Goal: Task Accomplishment & Management: Manage account settings

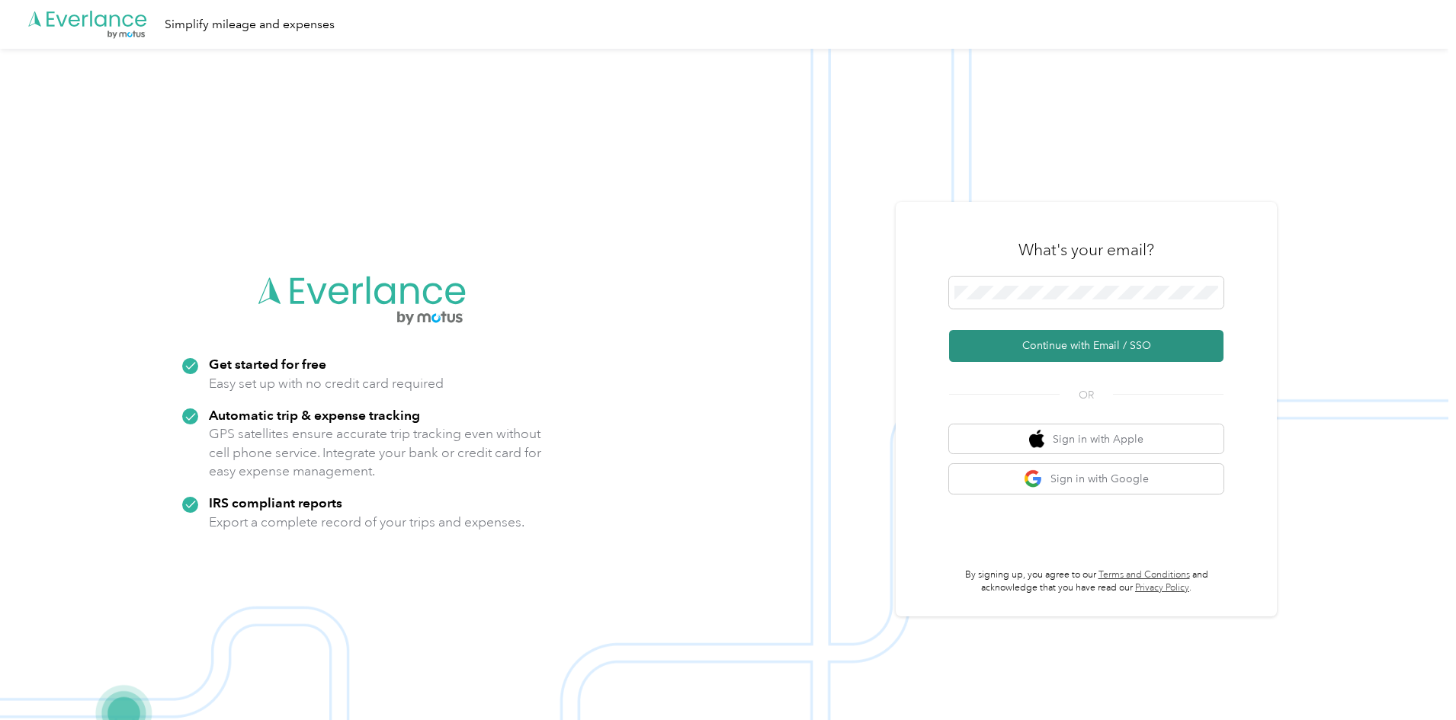
click at [1098, 344] on button "Continue with Email / SSO" at bounding box center [1086, 346] width 274 height 32
click at [1063, 346] on button "Continue with Email / SSO" at bounding box center [1086, 346] width 274 height 32
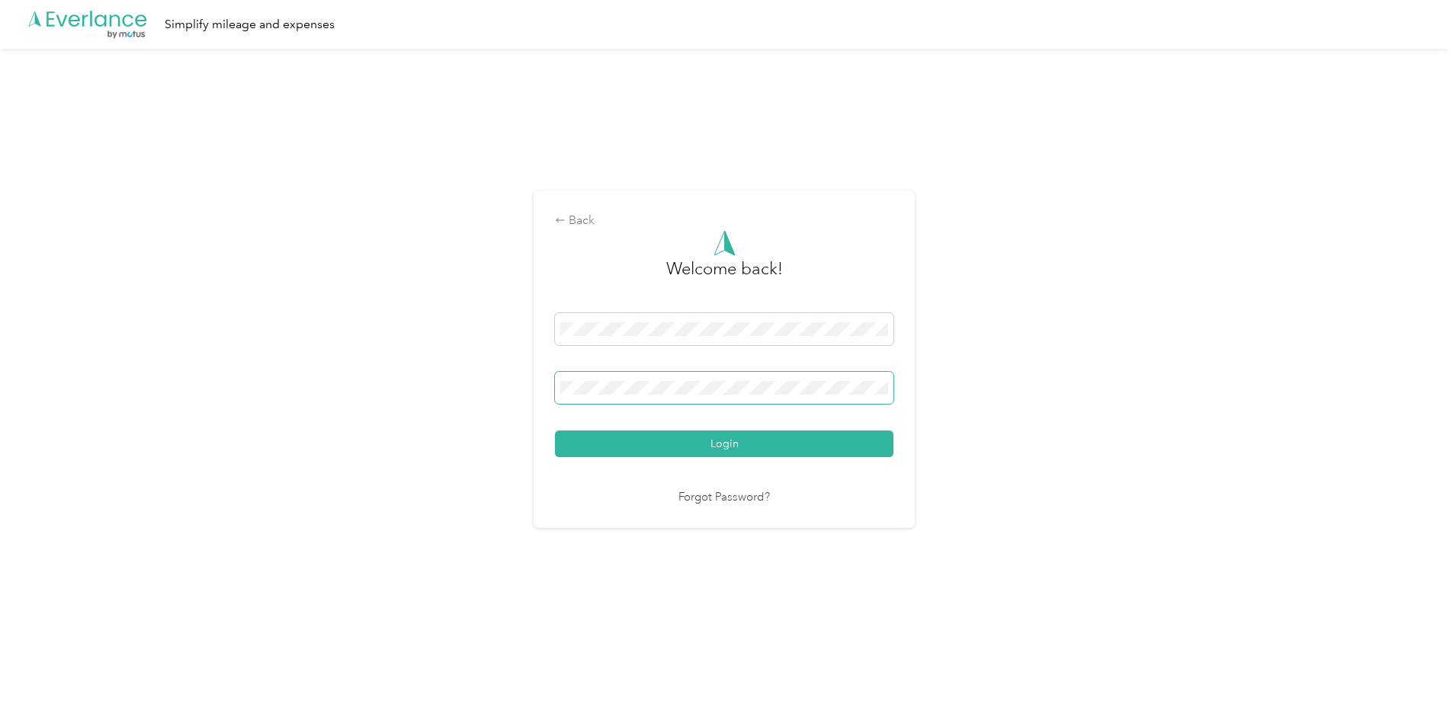
click at [555, 431] on button "Login" at bounding box center [724, 444] width 338 height 27
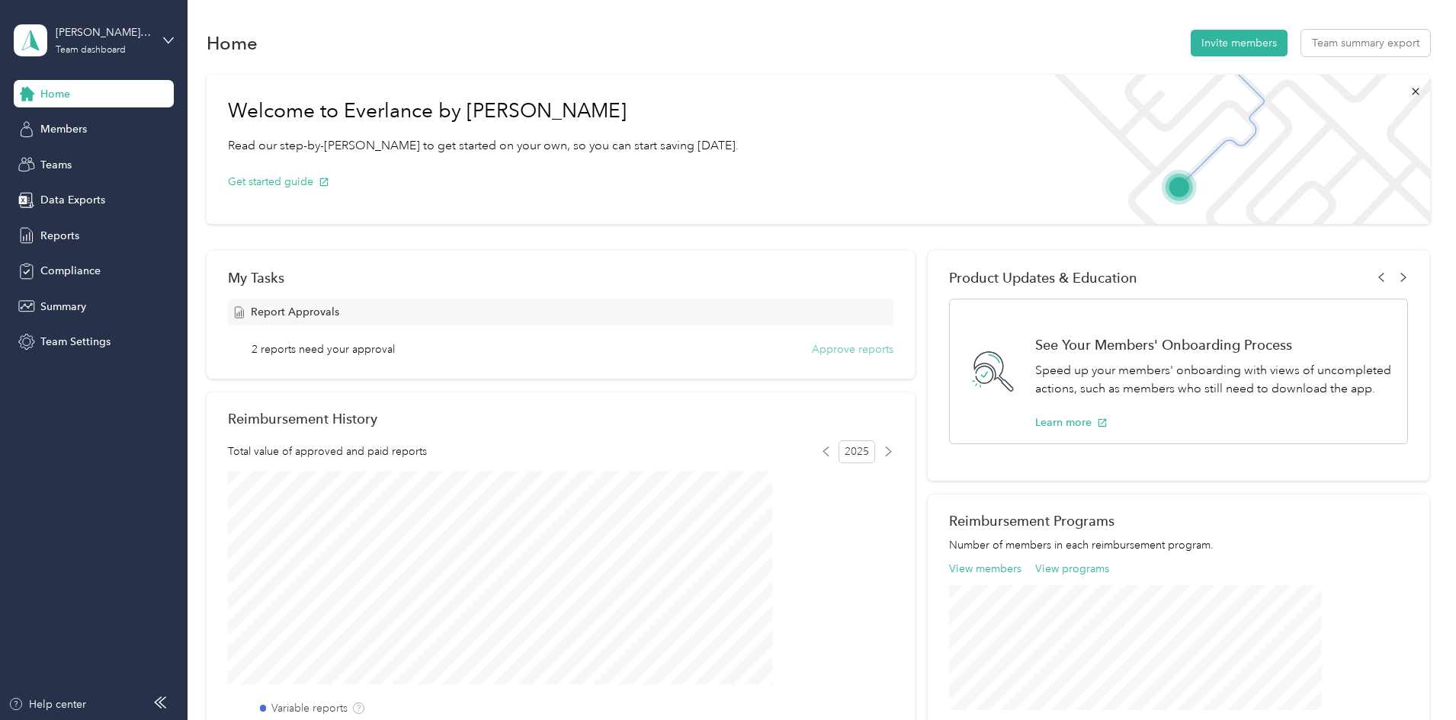
click at [858, 346] on button "Approve reports" at bounding box center [853, 349] width 82 height 16
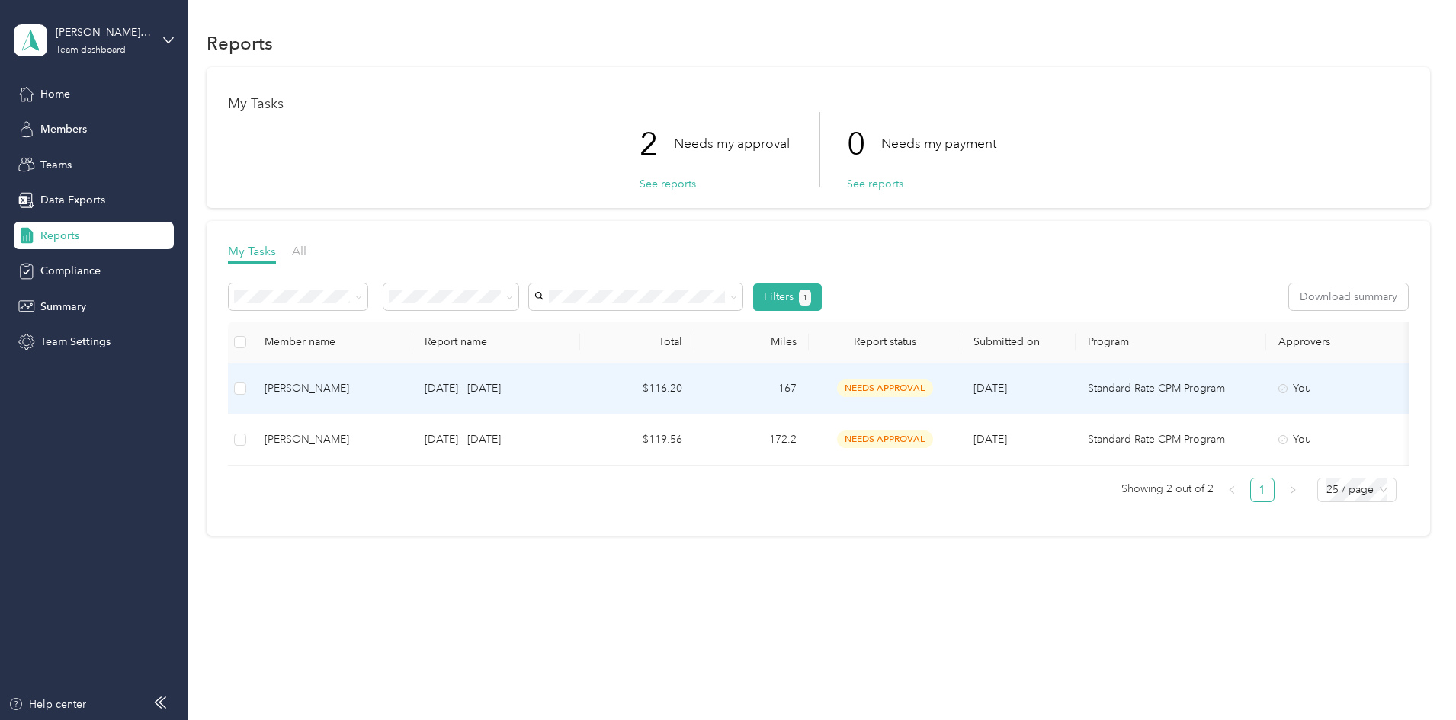
click at [961, 399] on td "needs approval" at bounding box center [885, 389] width 152 height 51
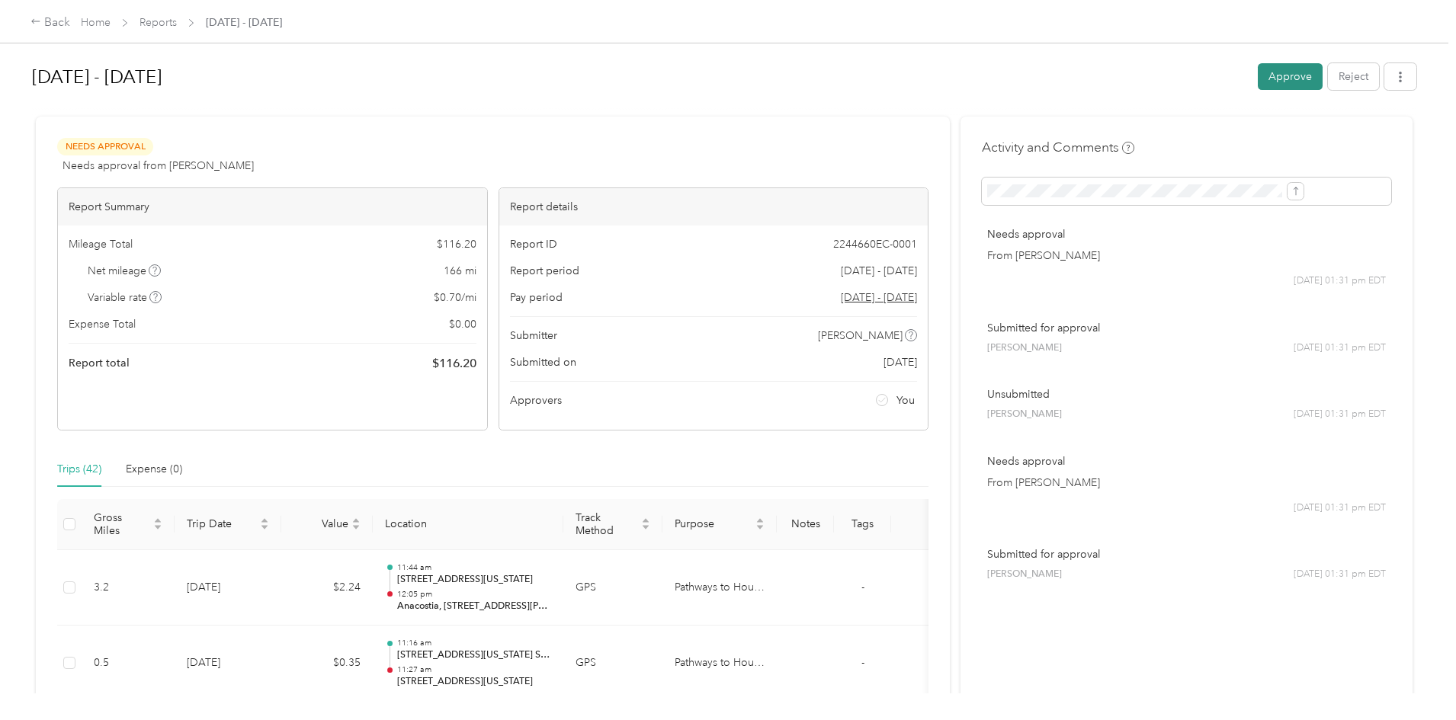
click at [1257, 73] on button "Approve" at bounding box center [1289, 76] width 65 height 27
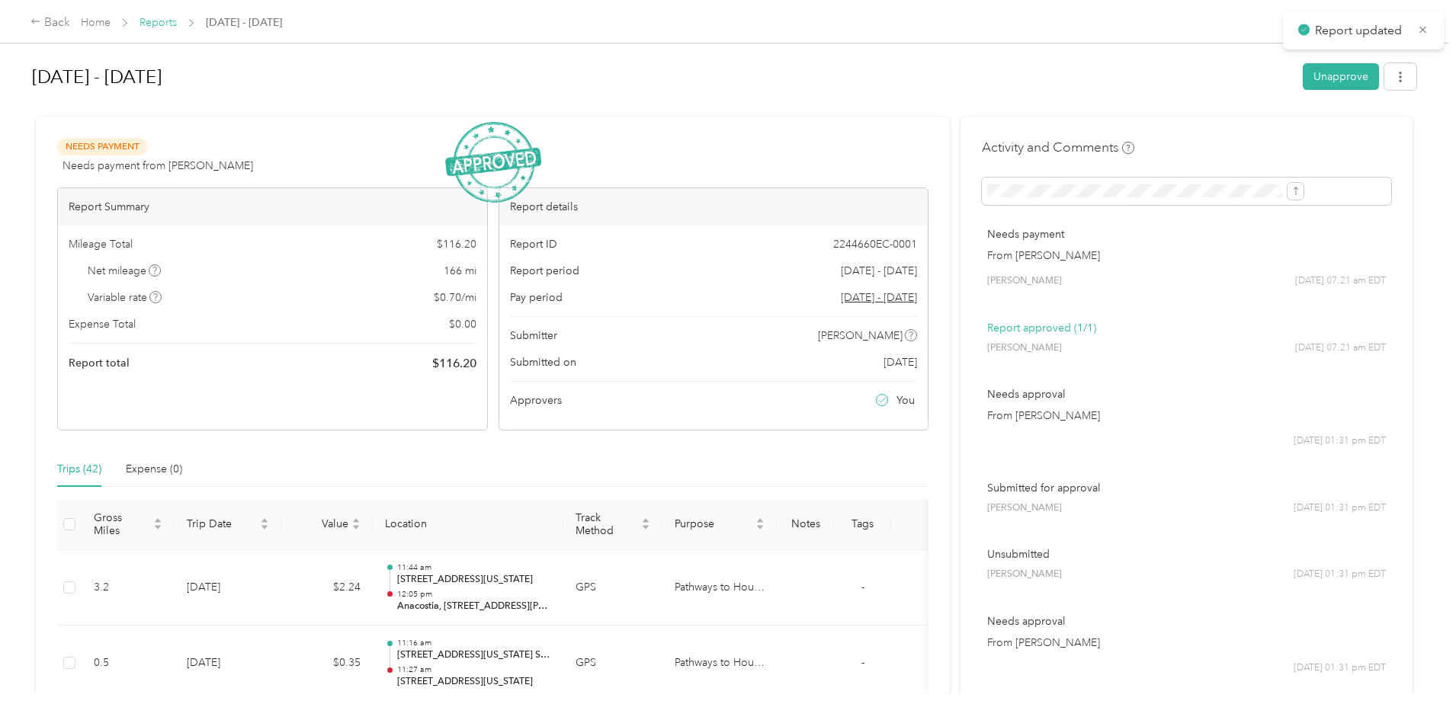
click at [177, 21] on link "Reports" at bounding box center [157, 22] width 37 height 13
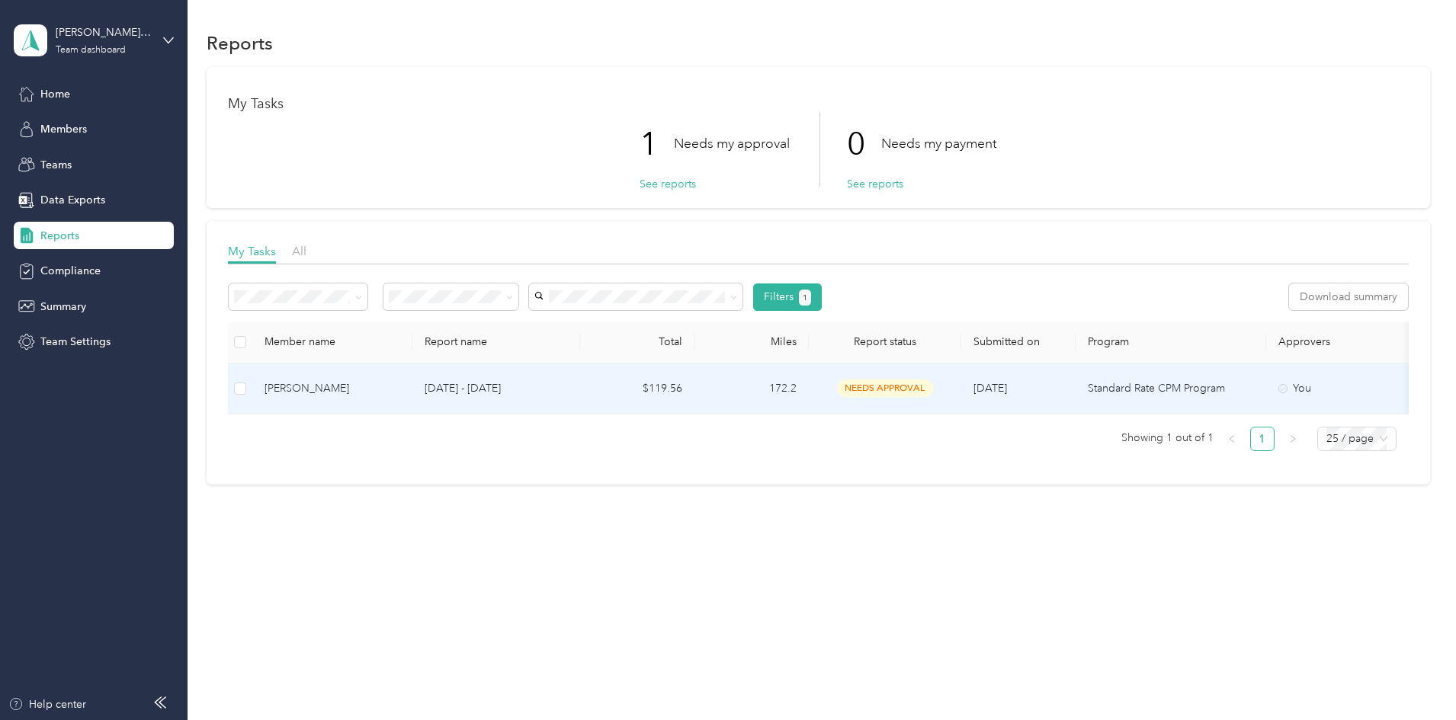
click at [694, 388] on td "$119.56" at bounding box center [637, 389] width 114 height 51
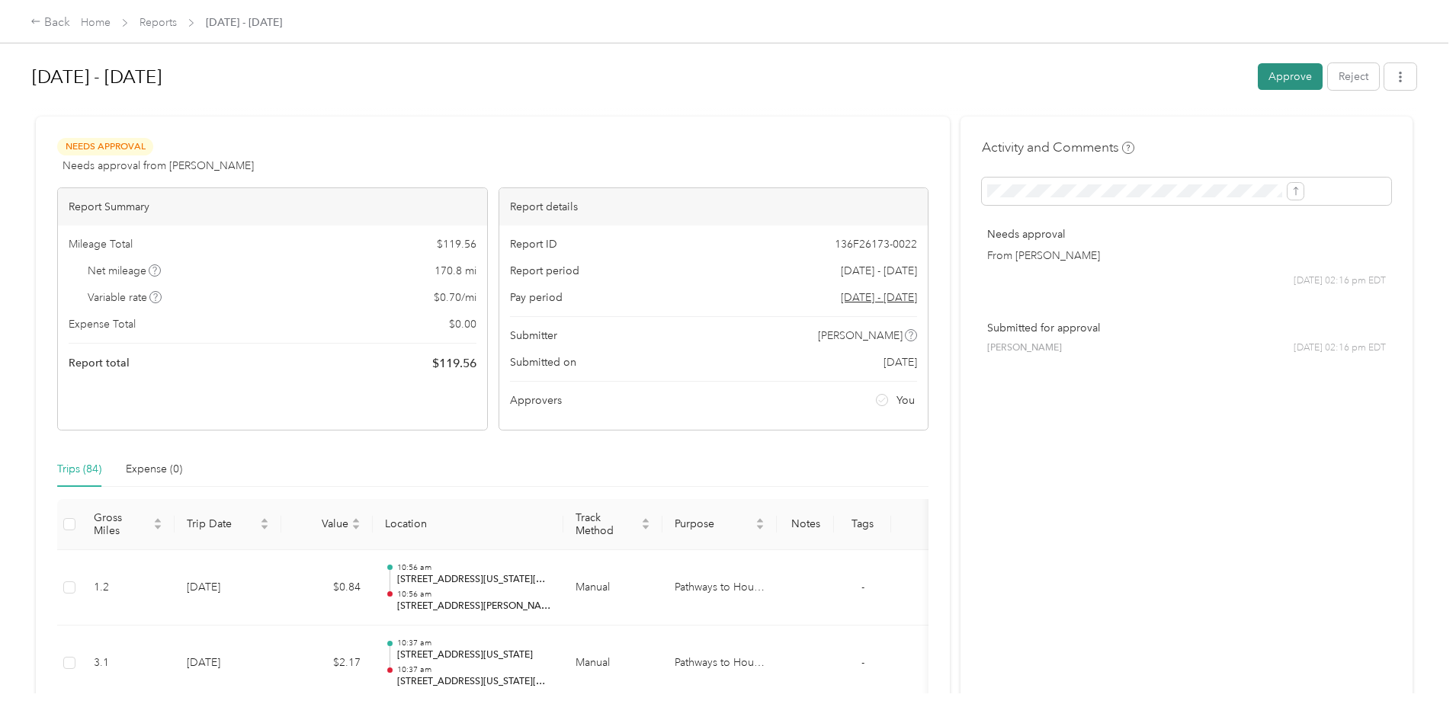
click at [1257, 84] on button "Approve" at bounding box center [1289, 76] width 65 height 27
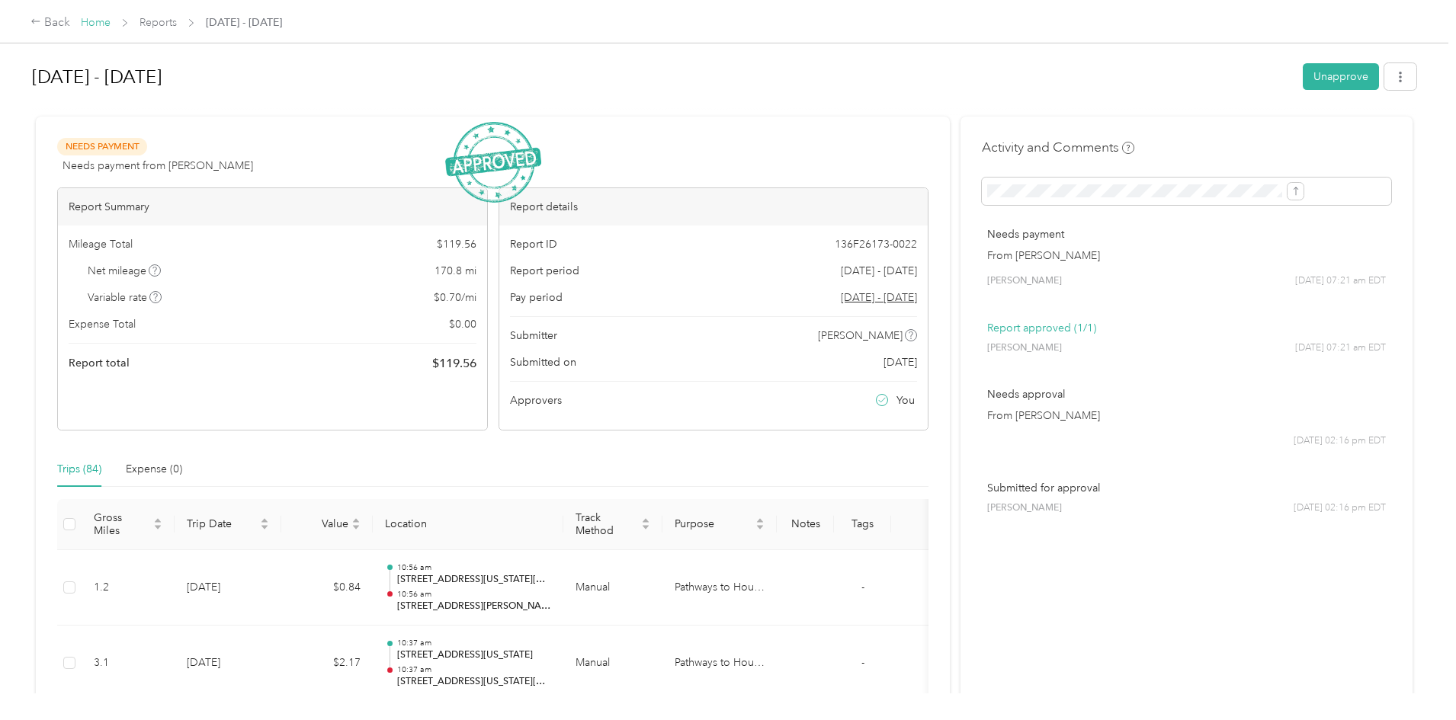
click at [111, 23] on link "Home" at bounding box center [96, 22] width 30 height 13
